Goal: Communication & Community: Answer question/provide support

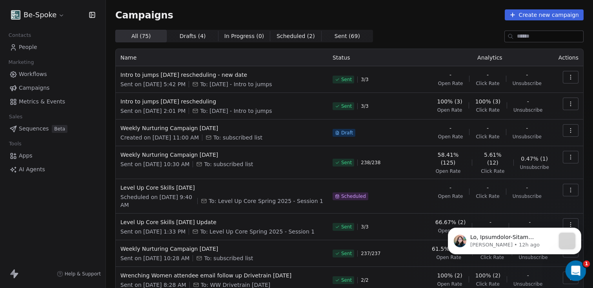
click at [575, 267] on icon "Open Intercom Messenger" at bounding box center [574, 269] width 13 height 13
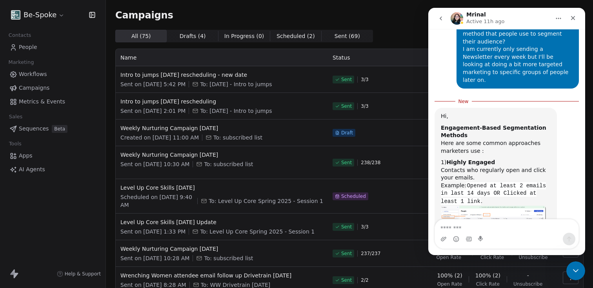
scroll to position [1113, 0]
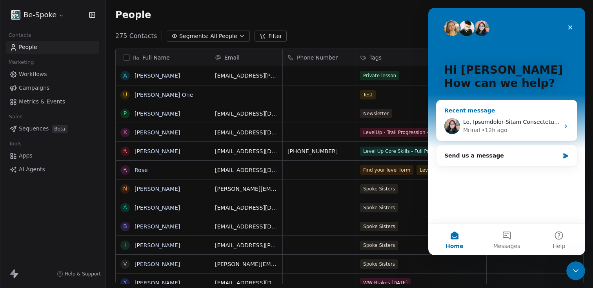
scroll to position [247, 481]
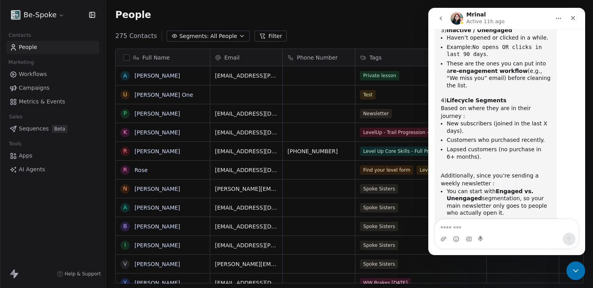
scroll to position [1485, 0]
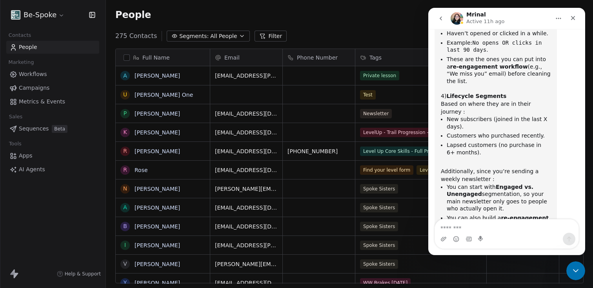
click at [496, 229] on textarea "Message…" at bounding box center [506, 226] width 143 height 13
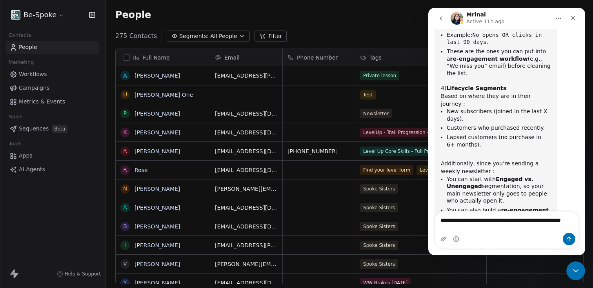
type textarea "**********"
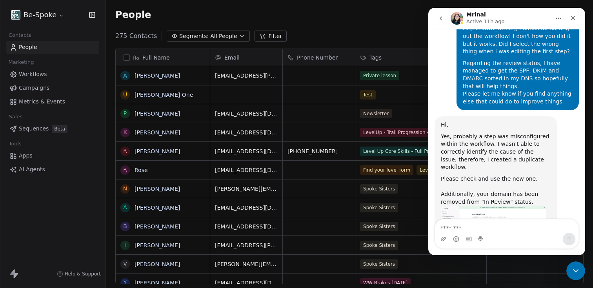
scroll to position [779, 0]
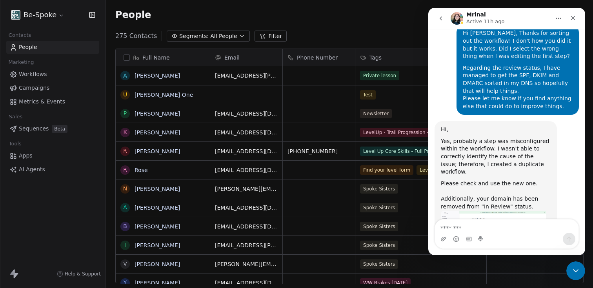
drag, startPoint x: 472, startPoint y: 155, endPoint x: 440, endPoint y: 93, distance: 70.3
click at [440, 93] on div "Hi there, I got a notification that my account is under review and I am trying …" at bounding box center [506, 171] width 144 height 1774
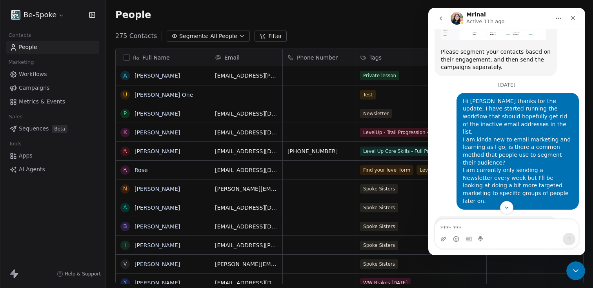
scroll to position [1116, 0]
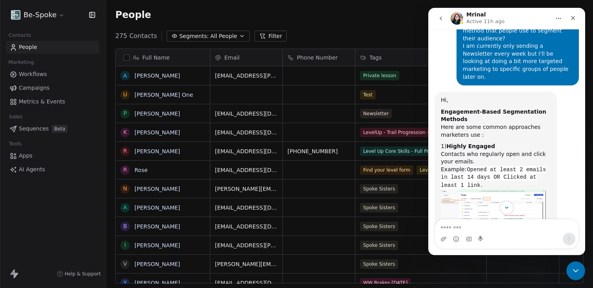
click at [467, 104] on div "Mrinal says…" at bounding box center [496, 106] width 110 height 4
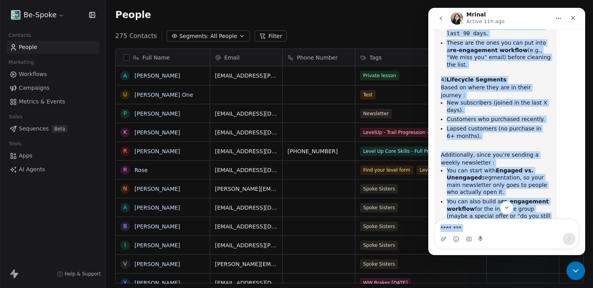
scroll to position [1526, 0]
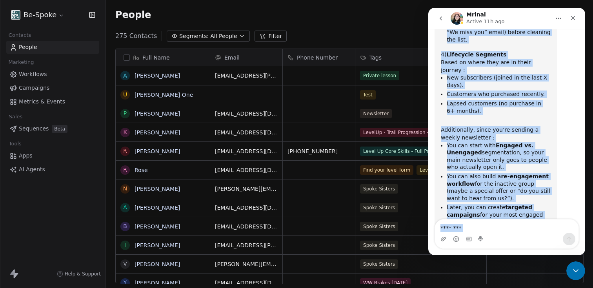
drag, startPoint x: 441, startPoint y: 33, endPoint x: 508, endPoint y: 156, distance: 140.5
copy div "Hi, Engagement-Based Segmentation Methods Here are some common approaches marke…"
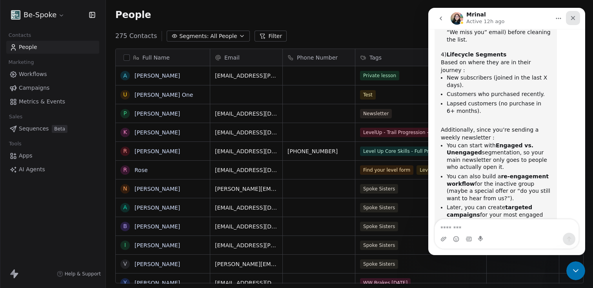
click at [576, 18] on div "Close" at bounding box center [573, 18] width 14 height 14
